Goal: Transaction & Acquisition: Book appointment/travel/reservation

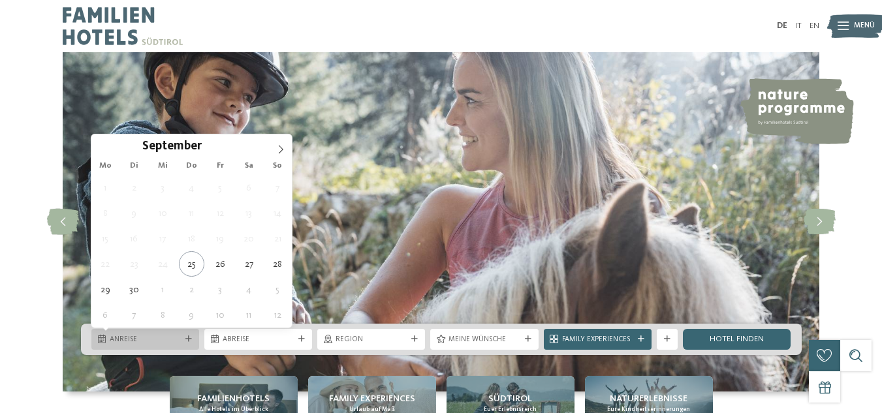
click at [106, 344] on div "Anreise" at bounding box center [145, 339] width 108 height 21
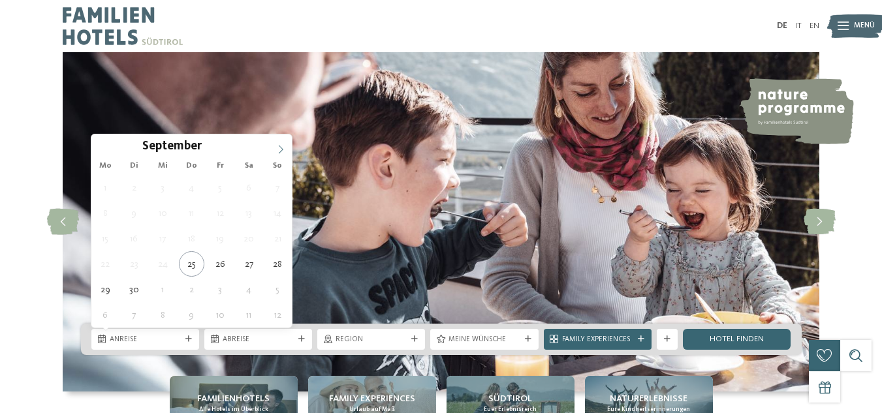
click at [275, 151] on span at bounding box center [281, 146] width 22 height 22
type input "****"
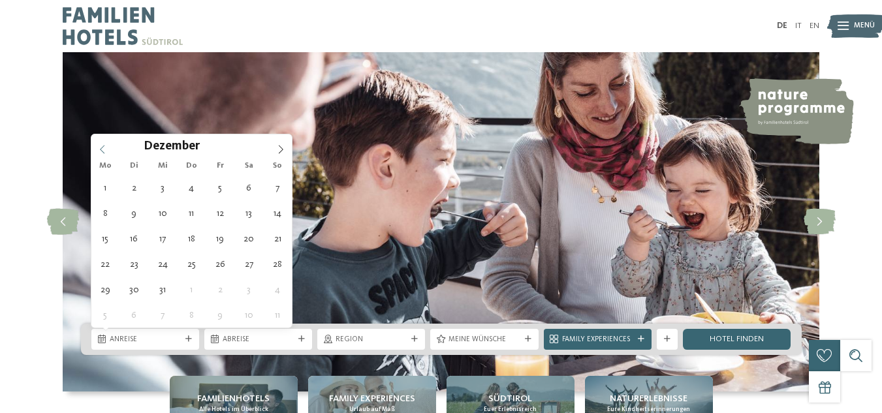
click at [103, 153] on icon at bounding box center [102, 149] width 9 height 9
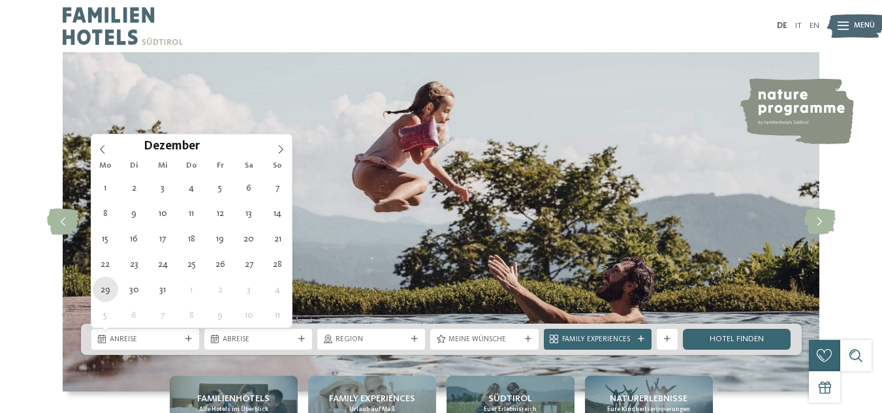
type div "[DATE]"
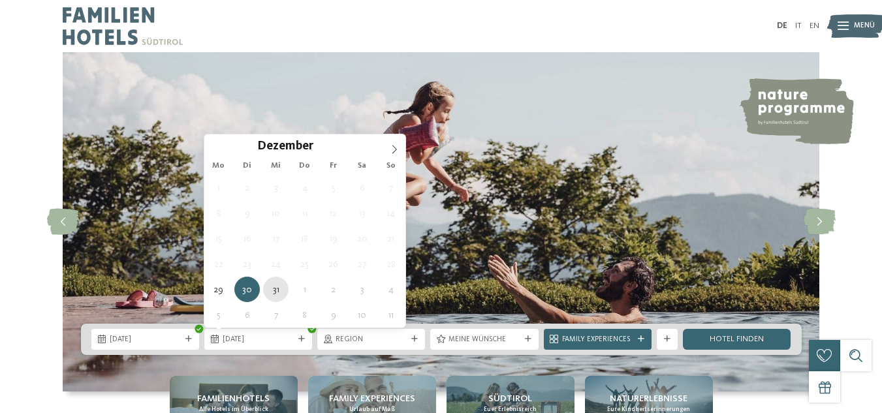
type div "[DATE]"
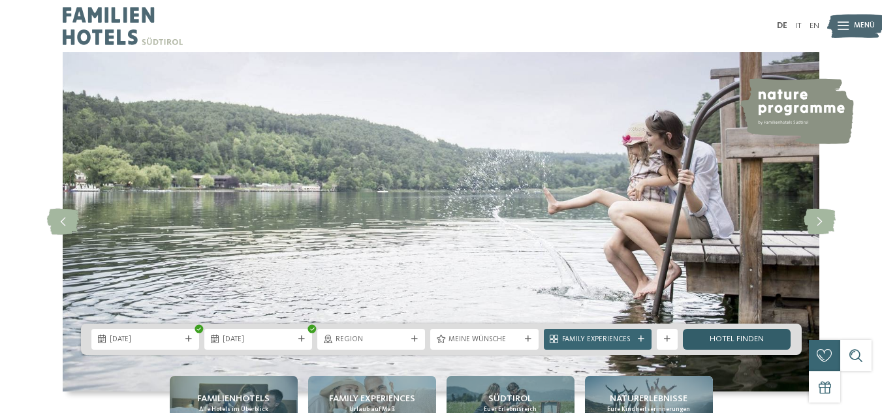
click at [709, 340] on link "Hotel finden" at bounding box center [737, 339] width 108 height 21
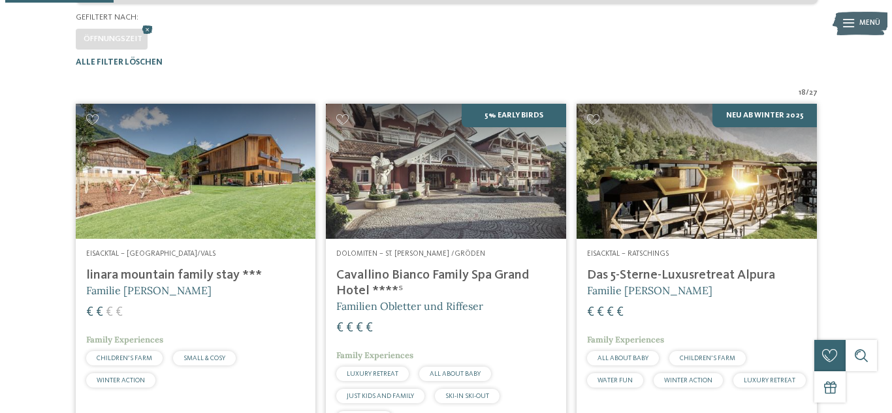
scroll to position [323, 0]
